Goal: Transaction & Acquisition: Purchase product/service

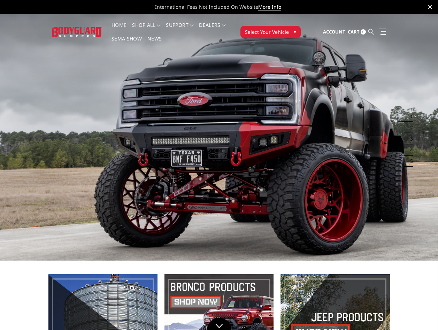
click at [372, 31] on icon at bounding box center [372, 32] width 6 height 6
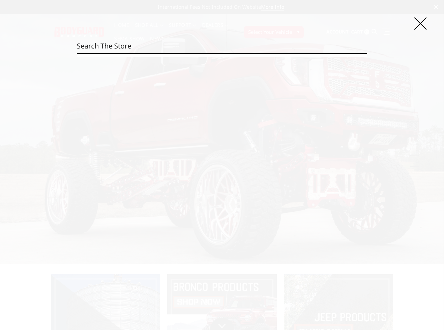
paste input "JEC24BYGM"
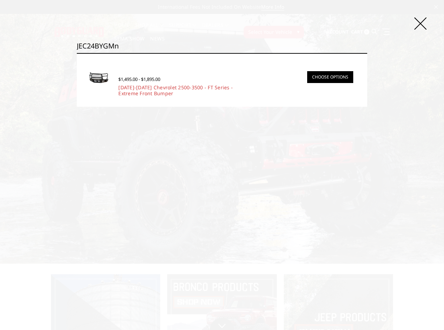
type input "JEC24BYGMn"
click at [323, 79] on link "Choose Options" at bounding box center [330, 77] width 46 height 12
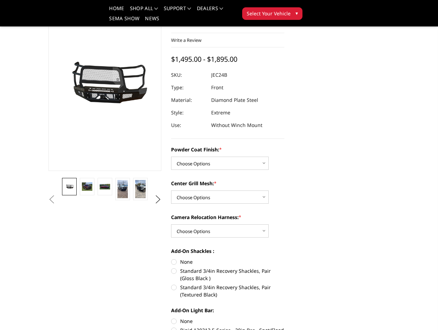
scroll to position [70, 0]
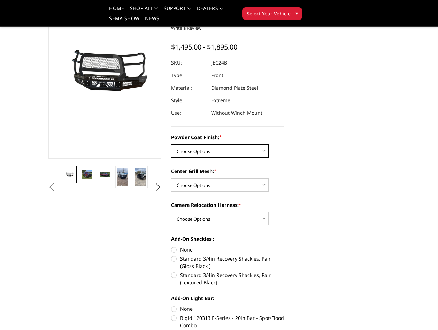
click at [230, 151] on select "Choose Options Bare Metal Gloss Black Powder Coat Textured Black Powder Coat" at bounding box center [220, 150] width 98 height 13
select select "3279"
click at [171, 144] on select "Choose Options Bare Metal Gloss Black Powder Coat Textured Black Powder Coat" at bounding box center [220, 150] width 98 height 13
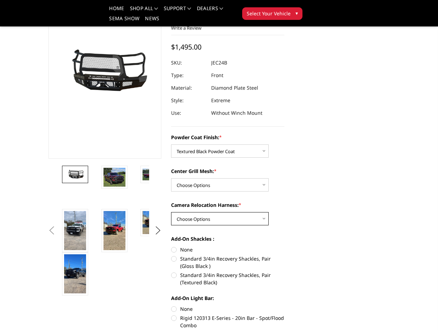
click at [222, 218] on select "Choose Options WITH Camera Relocation Harness WITHOUT Camera Relocation Harness" at bounding box center [220, 218] width 98 height 13
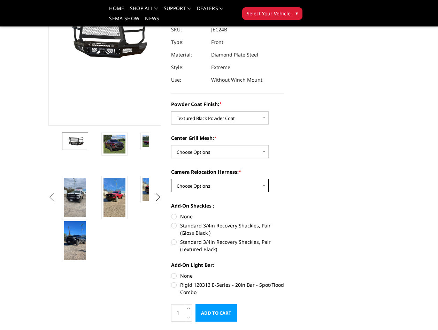
scroll to position [105, 0]
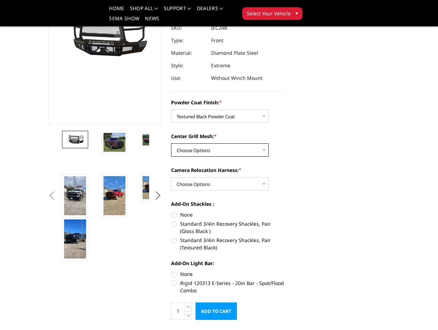
click at [220, 150] on select "Choose Options WITH Expanded Metal in Center Grill WITHOUT Expanded Metal in Ce…" at bounding box center [220, 149] width 98 height 13
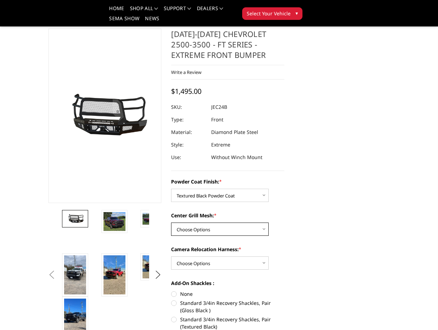
scroll to position [0, 0]
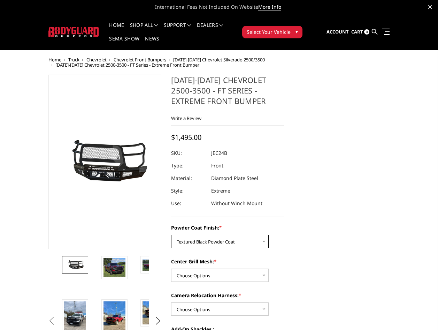
drag, startPoint x: 243, startPoint y: 242, endPoint x: 255, endPoint y: 235, distance: 14.4
click at [245, 240] on select "Choose Options Bare Metal Gloss Black Powder Coat Textured Black Powder Coat" at bounding box center [220, 241] width 98 height 13
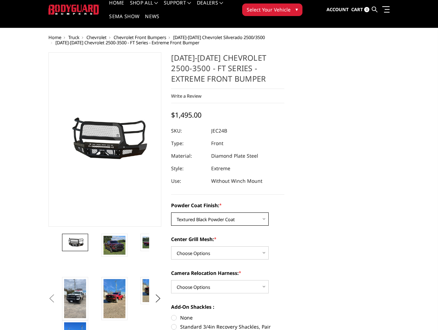
scroll to position [35, 0]
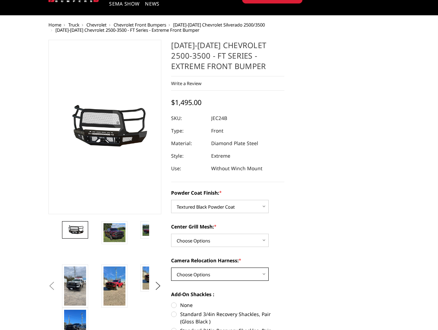
click at [242, 272] on select "Choose Options WITH Camera Relocation Harness WITHOUT Camera Relocation Harness" at bounding box center [220, 273] width 98 height 13
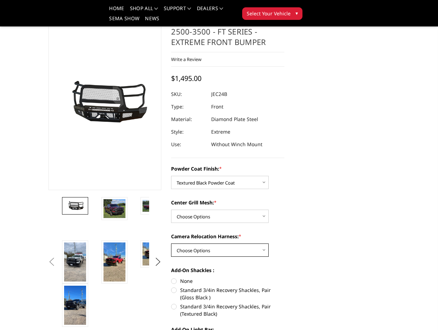
scroll to position [0, 0]
